Goal: Task Accomplishment & Management: Manage account settings

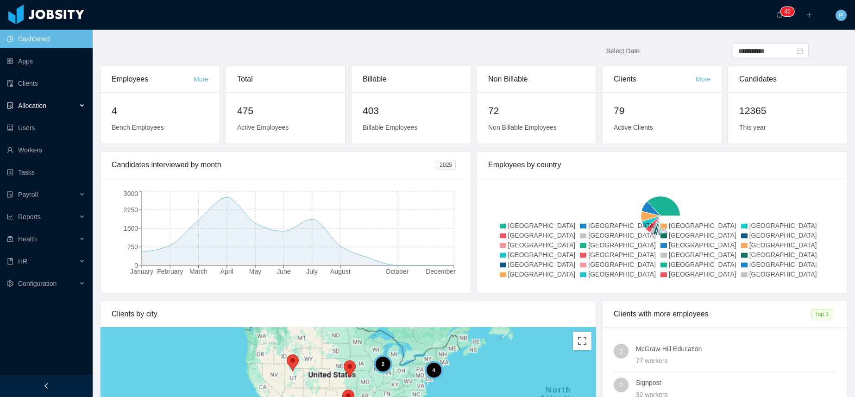
click at [52, 102] on div "Allocation" at bounding box center [46, 105] width 93 height 19
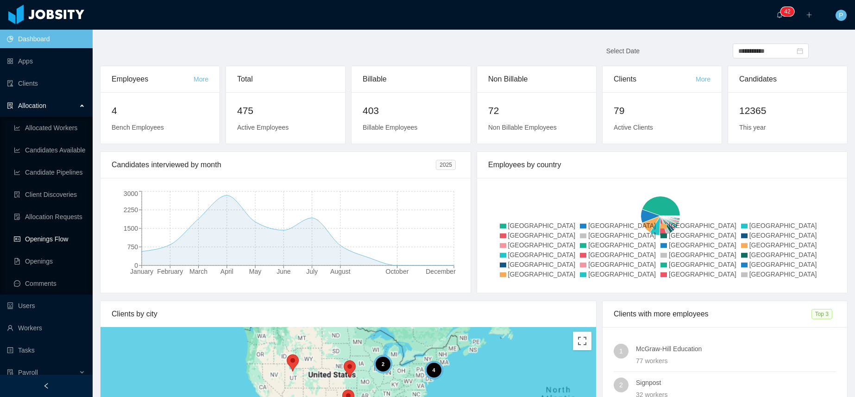
click at [52, 243] on link "Openings Flow" at bounding box center [49, 239] width 71 height 19
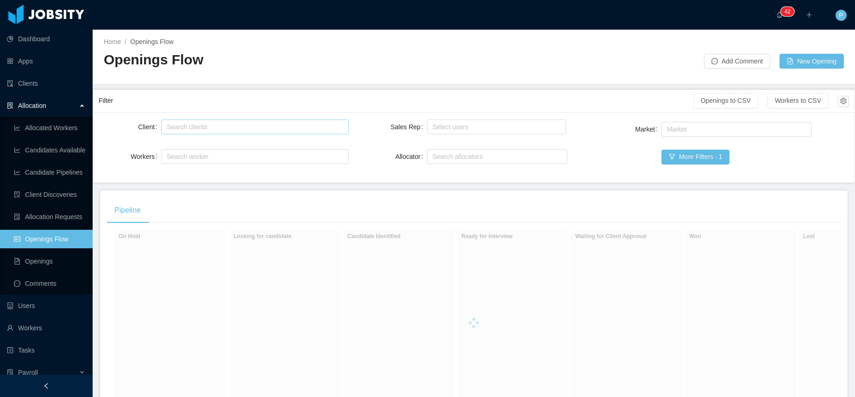
click at [205, 128] on div "Search clients" at bounding box center [253, 126] width 172 height 9
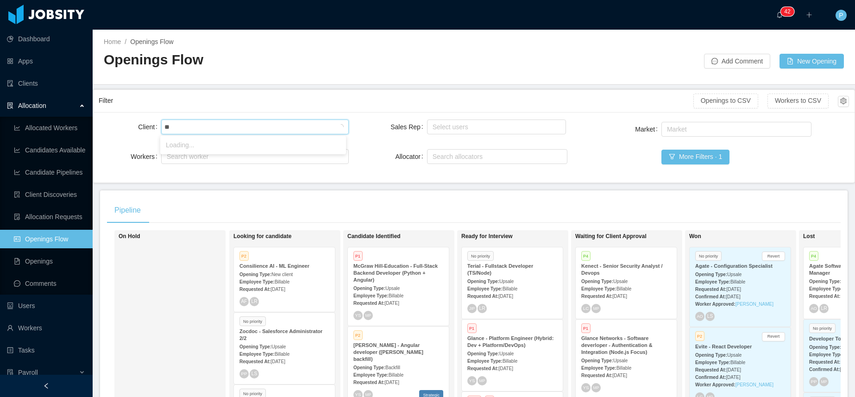
type input "*"
type input "**********"
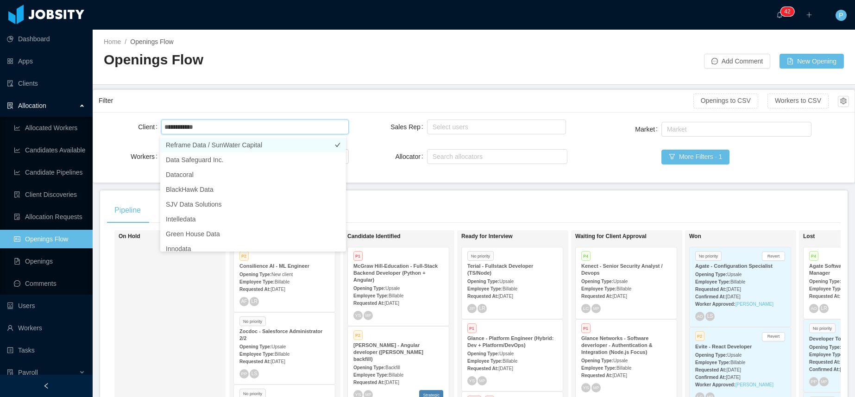
click at [213, 143] on li "Reframe Data / SunWater Capital" at bounding box center [253, 145] width 186 height 15
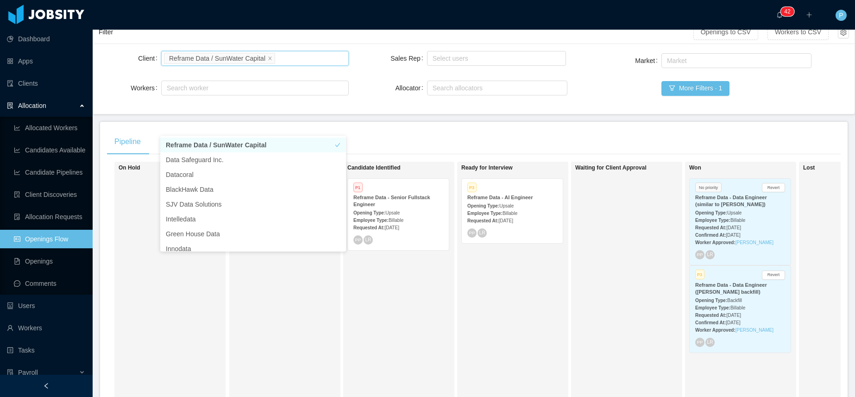
scroll to position [70, 0]
click at [529, 296] on div "Ready for Interview P3 Reframe Data - AI Engineer Opening Type: Upsale Employee…" at bounding box center [526, 294] width 130 height 260
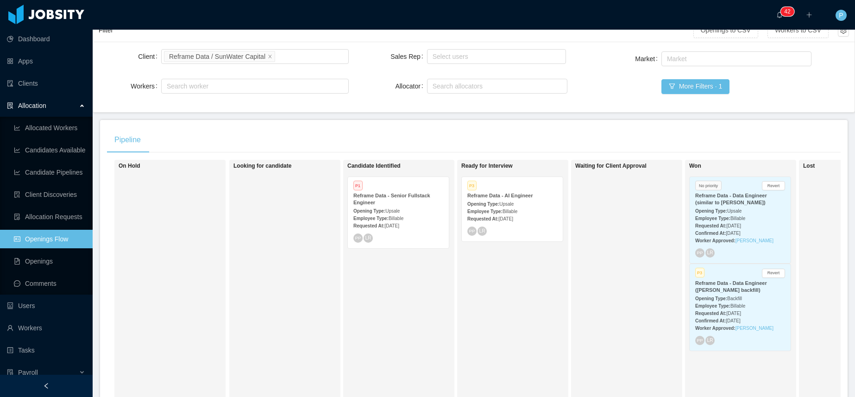
click at [533, 192] on div "Reframe Data - AI Engineer" at bounding box center [512, 195] width 90 height 7
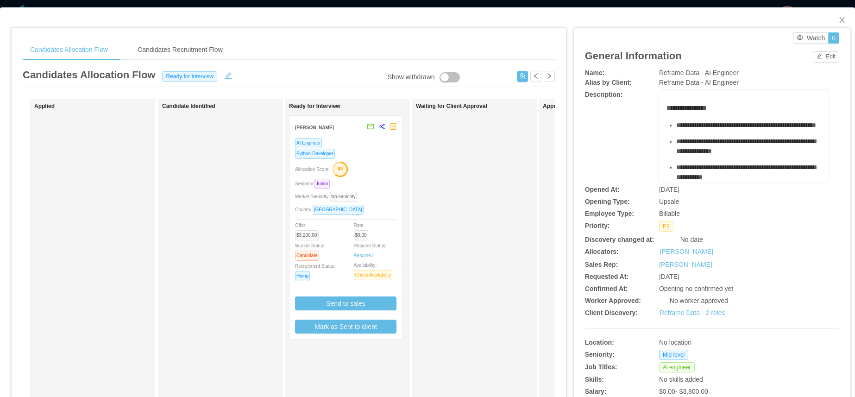
click at [389, 162] on div "Allocation Score: 60" at bounding box center [345, 168] width 101 height 15
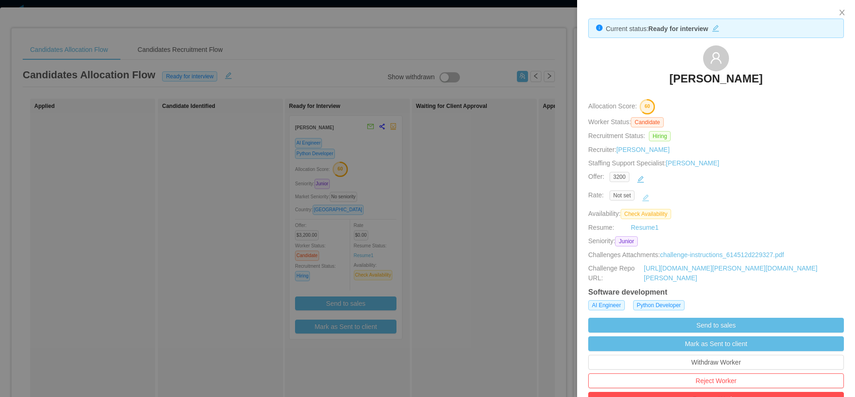
click at [644, 195] on button "button" at bounding box center [645, 197] width 15 height 15
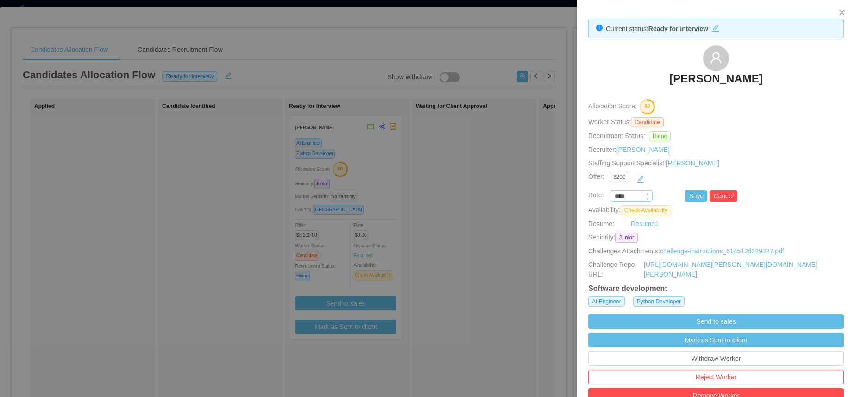
click at [619, 200] on input "****" at bounding box center [631, 196] width 41 height 10
type input "*******"
click at [694, 201] on button "Save" at bounding box center [696, 195] width 22 height 11
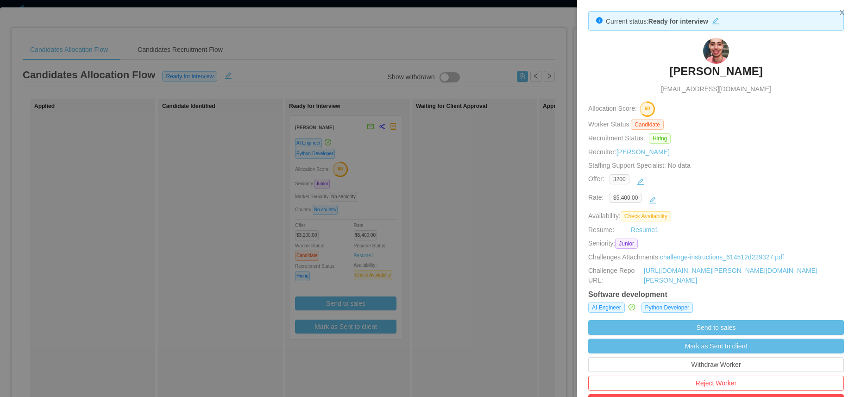
scroll to position [9, 0]
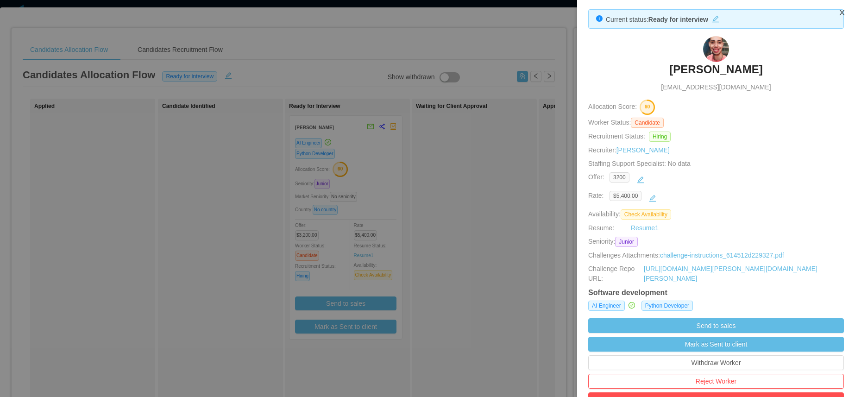
click at [840, 12] on icon "icon: close" at bounding box center [841, 12] width 7 height 7
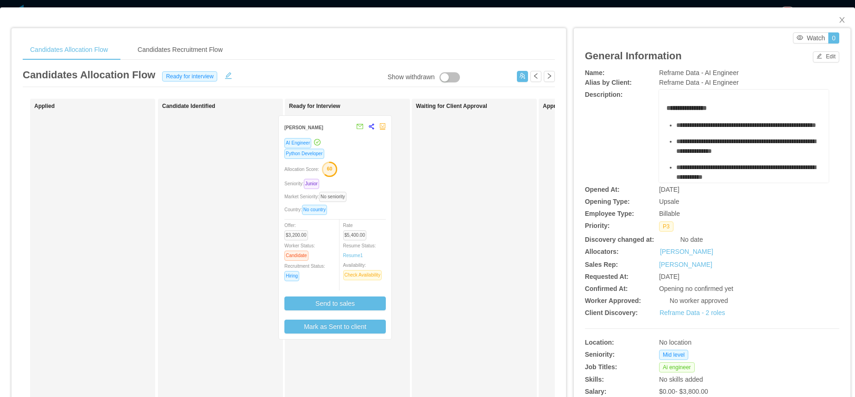
click at [325, 129] on div "Ready for Interview [PERSON_NAME] AI Engineer Python Developer Allocation Score…" at bounding box center [354, 330] width 130 height 455
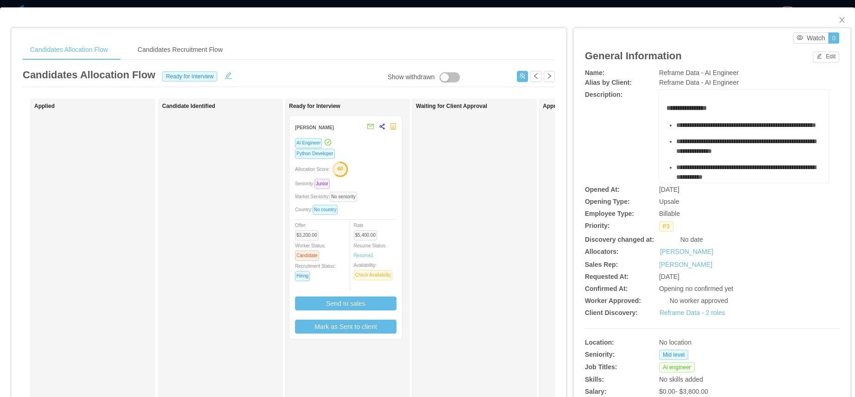
click at [330, 127] on strong "[PERSON_NAME]" at bounding box center [314, 127] width 39 height 5
click at [344, 146] on div "AI Engineer" at bounding box center [345, 143] width 101 height 11
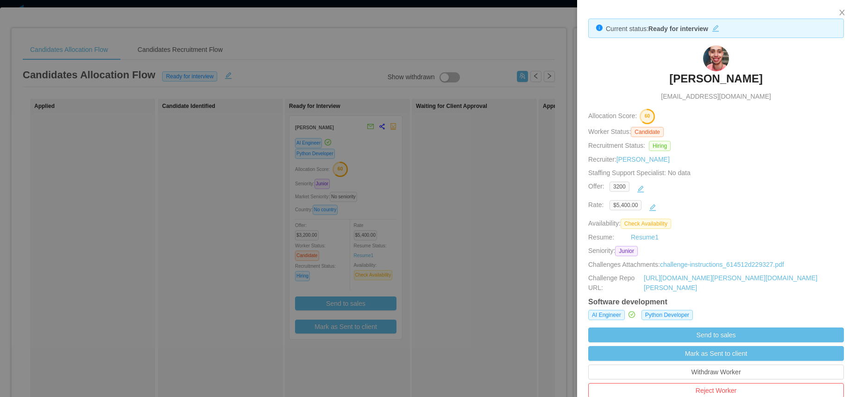
click at [344, 146] on div at bounding box center [427, 198] width 855 height 397
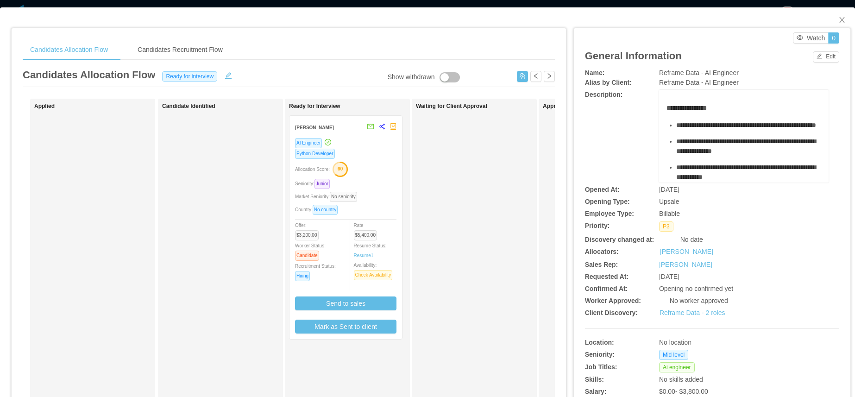
click at [372, 161] on div "Allocation Score: 60" at bounding box center [345, 168] width 101 height 15
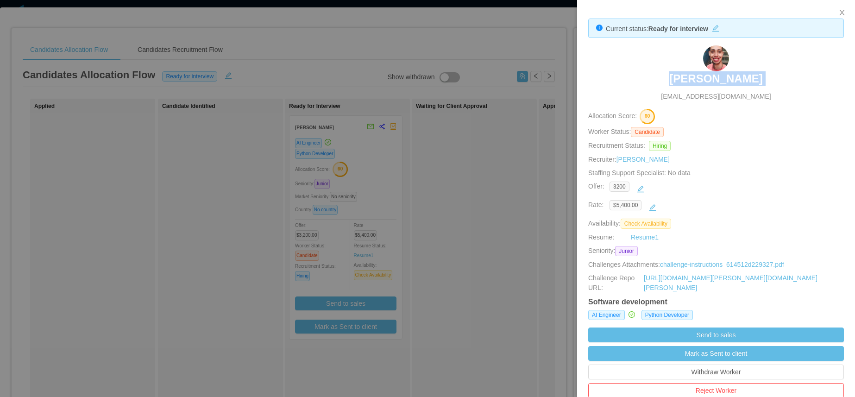
drag, startPoint x: 711, startPoint y: 81, endPoint x: 771, endPoint y: 82, distance: 59.8
click at [771, 82] on div "[PERSON_NAME] [EMAIL_ADDRESS][DOMAIN_NAME]" at bounding box center [716, 73] width 256 height 56
copy h3 "[PERSON_NAME]"
click at [839, 13] on icon "icon: close" at bounding box center [841, 12] width 7 height 7
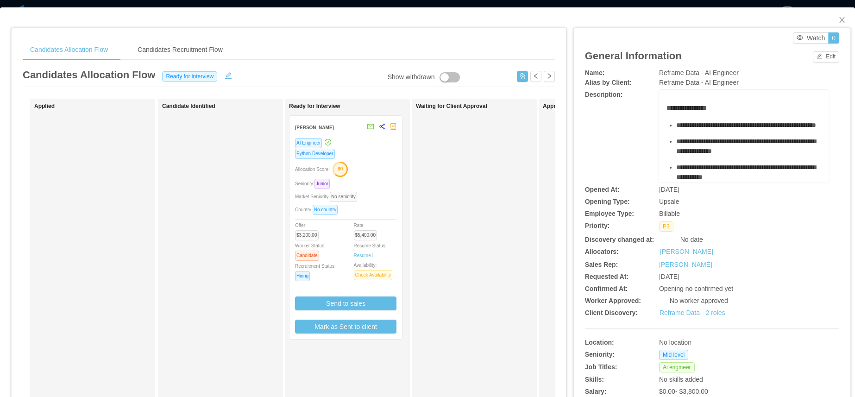
click at [383, 126] on icon "share-alt" at bounding box center [382, 126] width 6 height 6
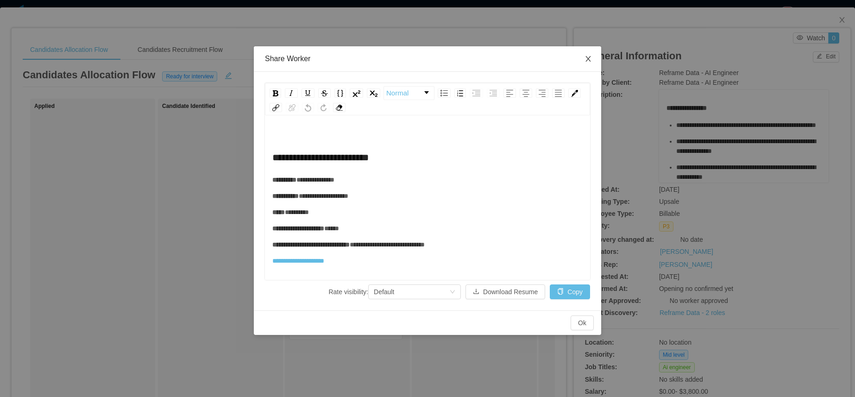
click at [591, 58] on icon "icon: close" at bounding box center [588, 58] width 7 height 7
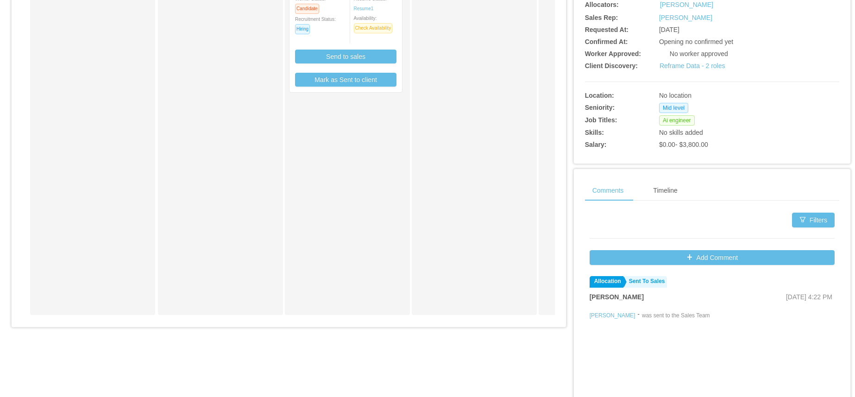
scroll to position [236, 0]
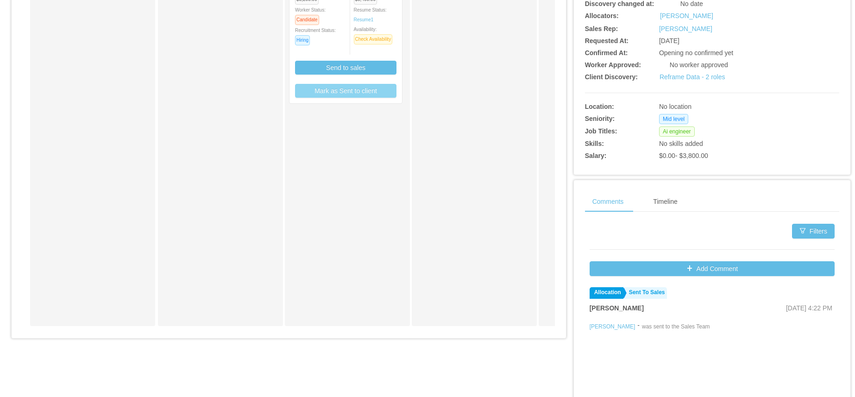
click at [352, 92] on button "Mark as Sent to client" at bounding box center [345, 91] width 101 height 14
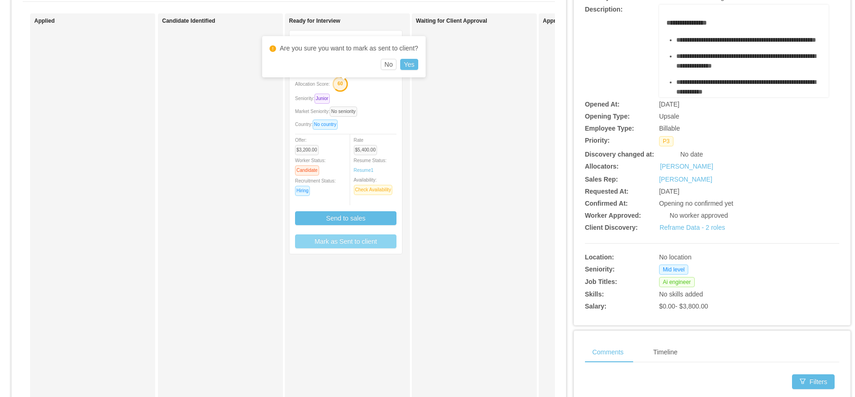
scroll to position [71, 0]
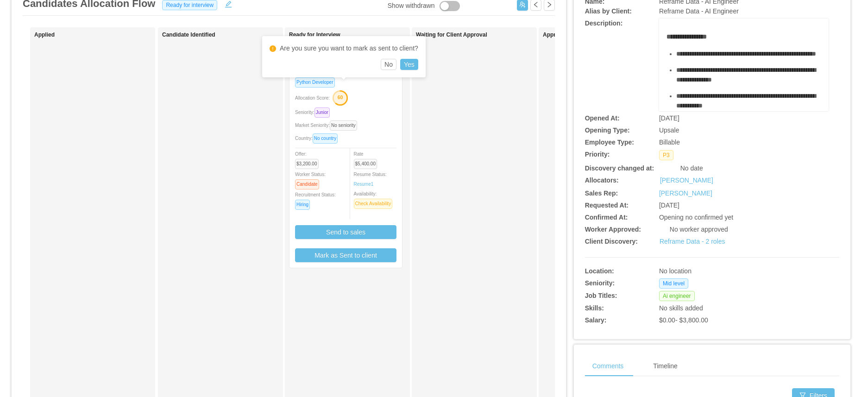
click at [450, 149] on div "Waiting for Client Approval" at bounding box center [481, 259] width 130 height 455
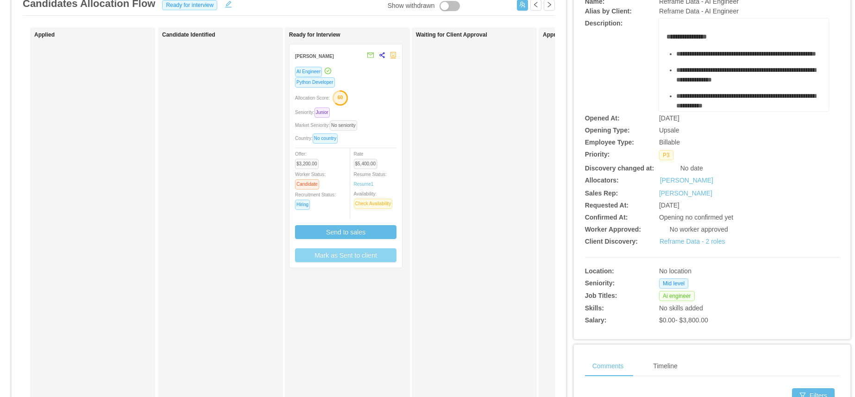
click at [359, 252] on button "Mark as Sent to client" at bounding box center [345, 255] width 101 height 14
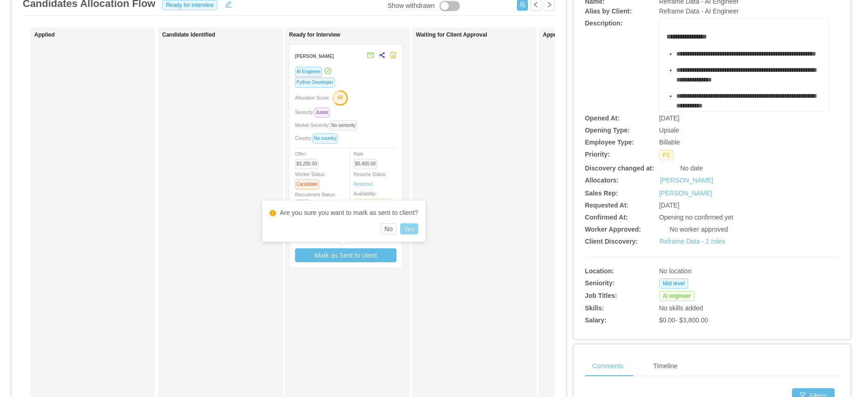
click at [414, 228] on button "Yes" at bounding box center [409, 228] width 18 height 11
